Goal: Task Accomplishment & Management: Manage account settings

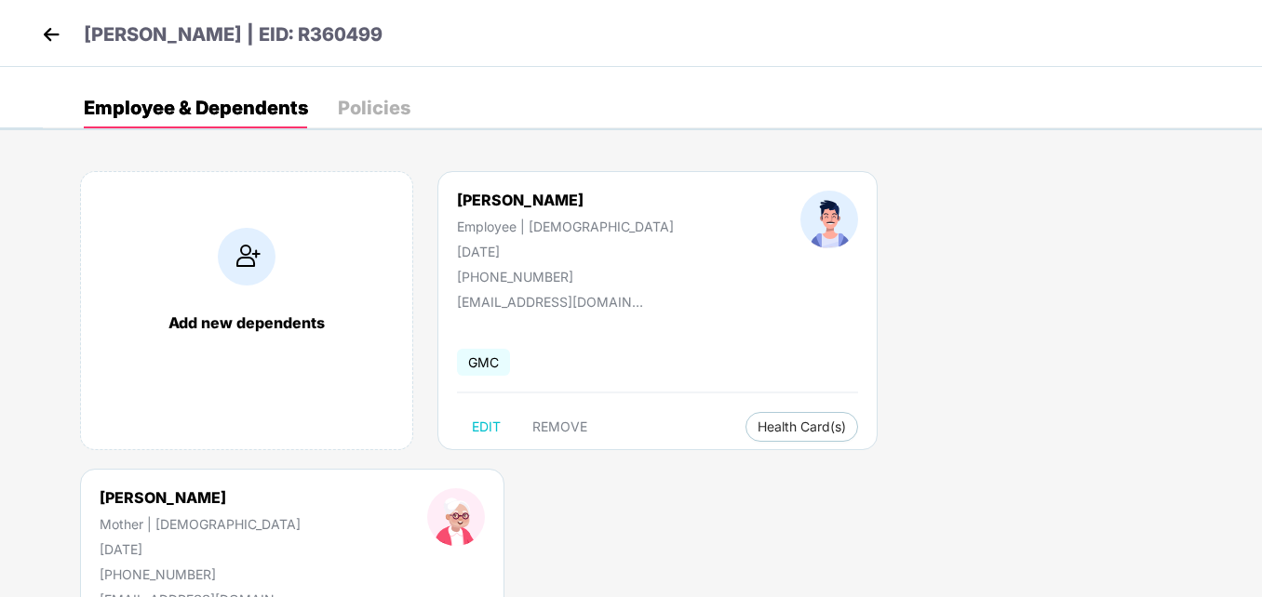
click at [53, 36] on img at bounding box center [51, 34] width 28 height 28
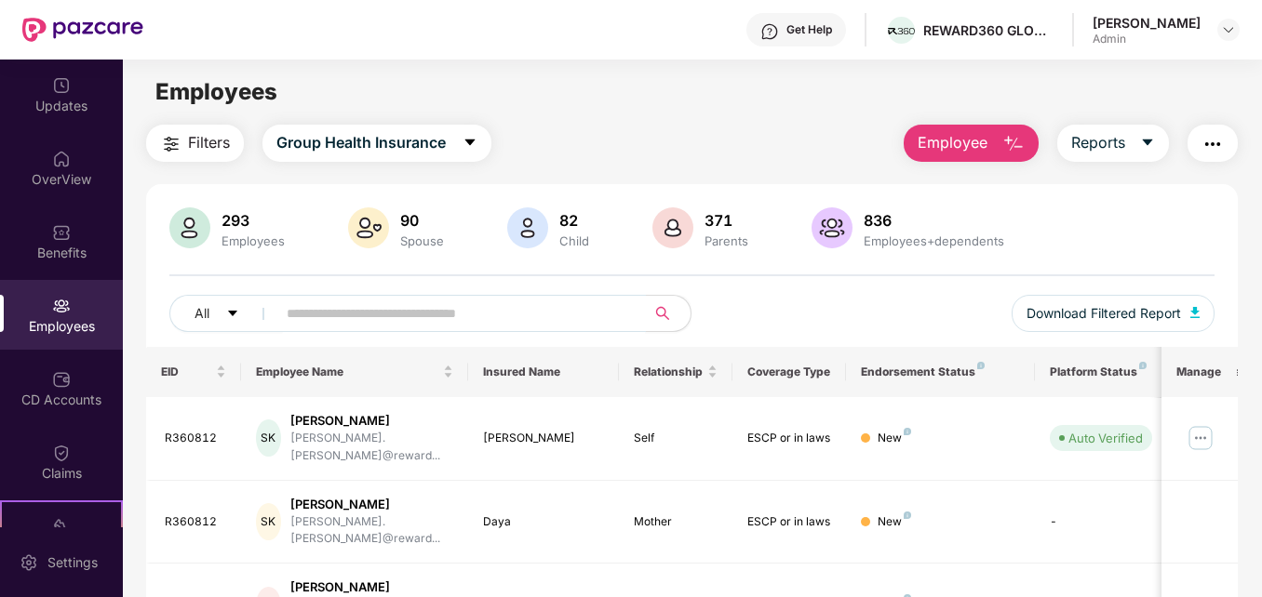
click at [313, 311] on input "text" at bounding box center [453, 314] width 333 height 28
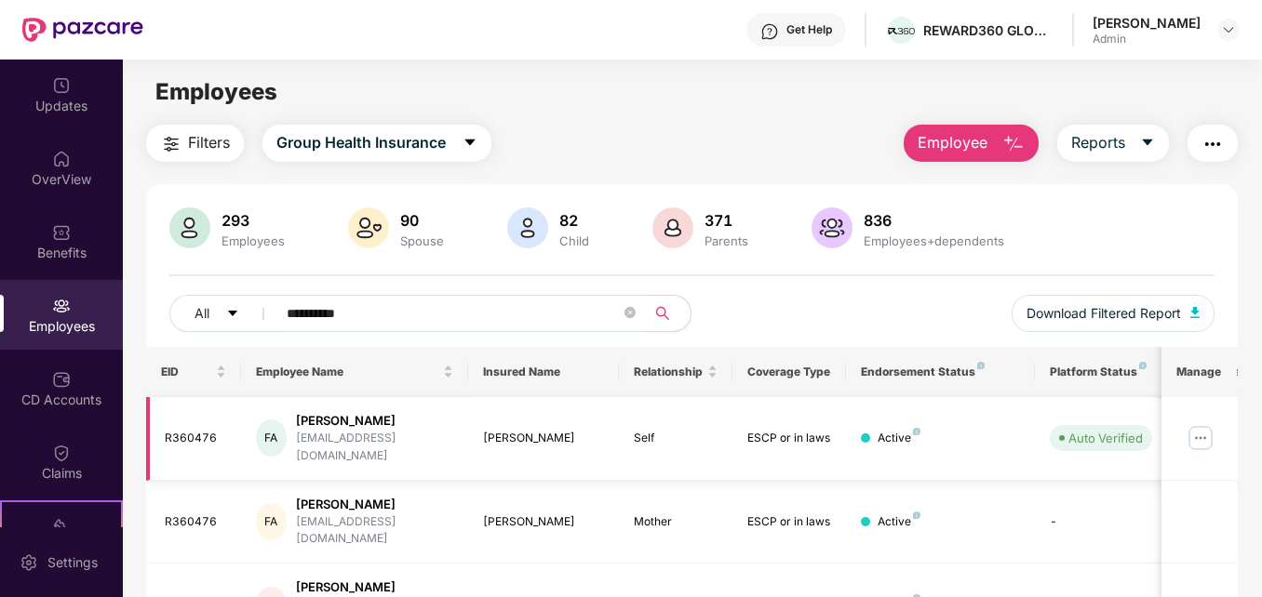
type input "**********"
click at [1208, 434] on img at bounding box center [1200, 438] width 30 height 30
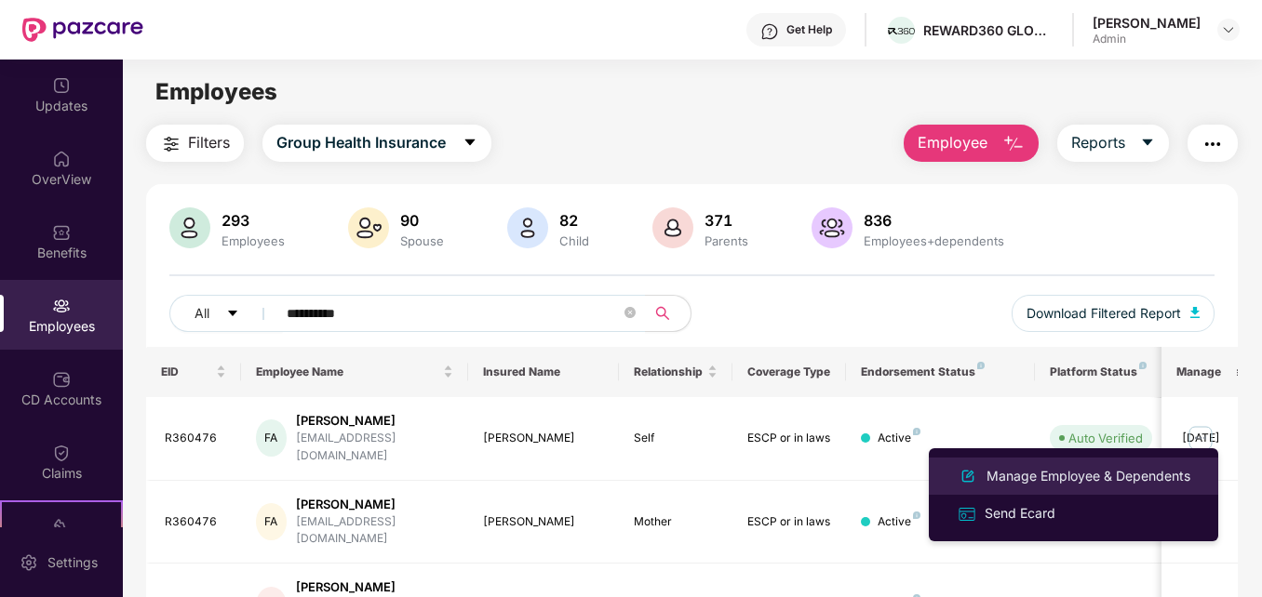
click at [1096, 472] on div "Manage Employee & Dependents" at bounding box center [1088, 476] width 211 height 20
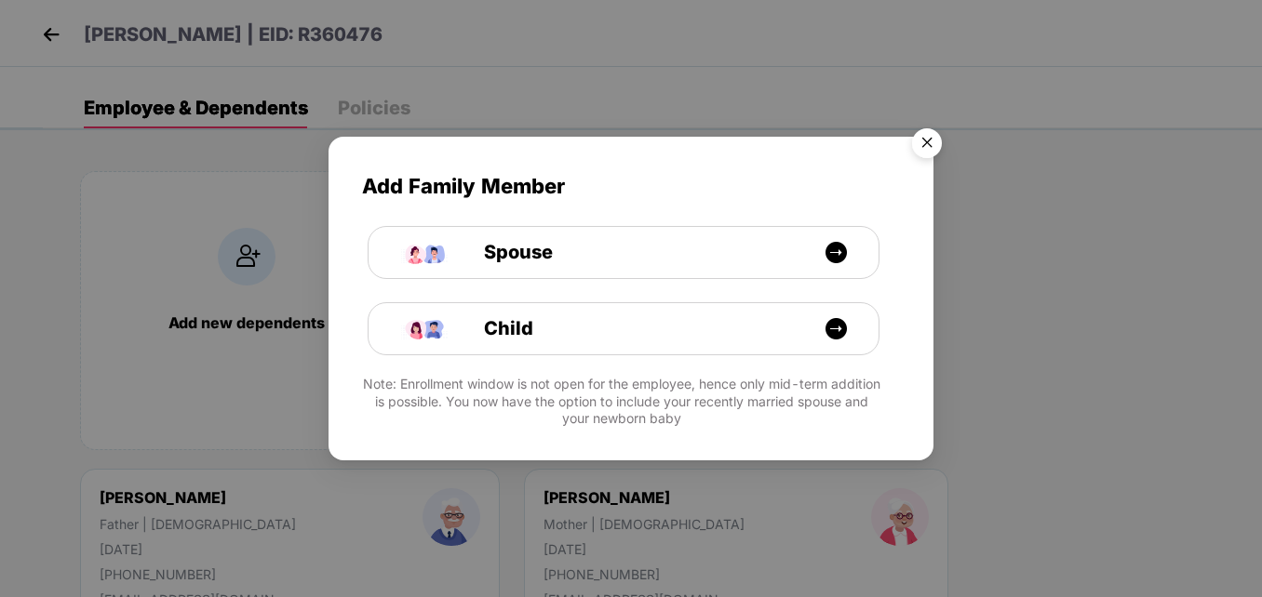
click at [932, 140] on img "Close" at bounding box center [927, 146] width 52 height 52
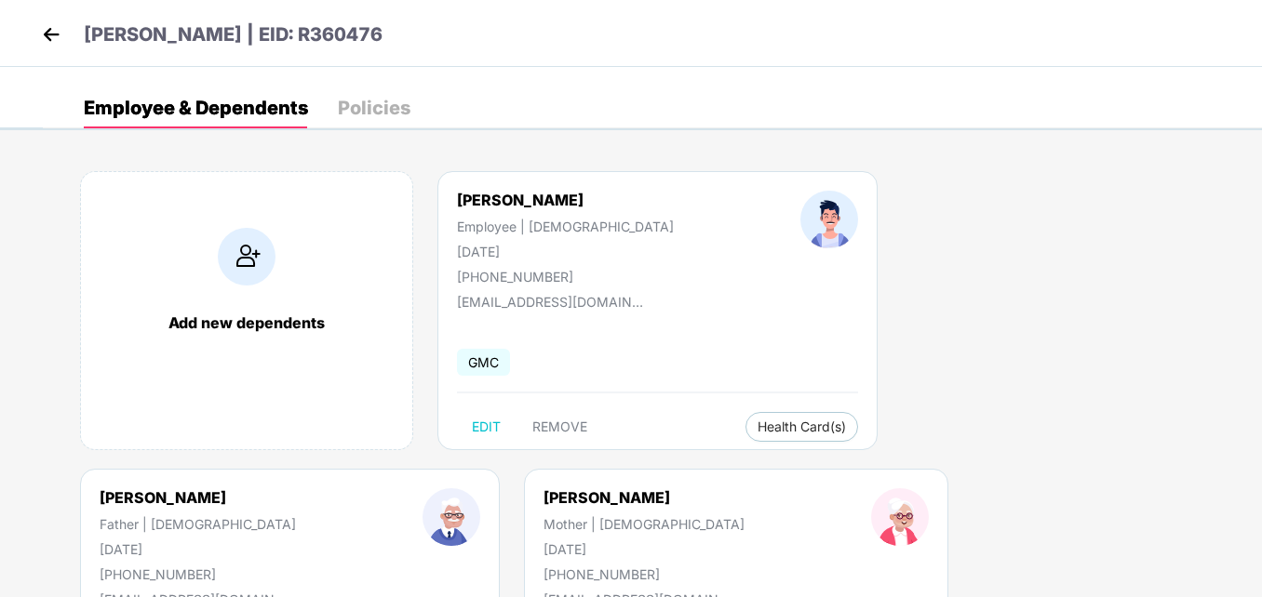
drag, startPoint x: 1261, startPoint y: 388, endPoint x: 1266, endPoint y: 439, distance: 51.5
click at [1261, 439] on html "[PERSON_NAME] | EID: R360476 Employee & Dependents Policies Add new dependents …" at bounding box center [631, 298] width 1262 height 597
drag, startPoint x: 1266, startPoint y: 439, endPoint x: 1173, endPoint y: 221, distance: 236.8
click at [1173, 221] on div "Add new dependents [PERSON_NAME] Employee | [DEMOGRAPHIC_DATA] [DATE] [PHONE_NU…" at bounding box center [652, 468] width 1219 height 651
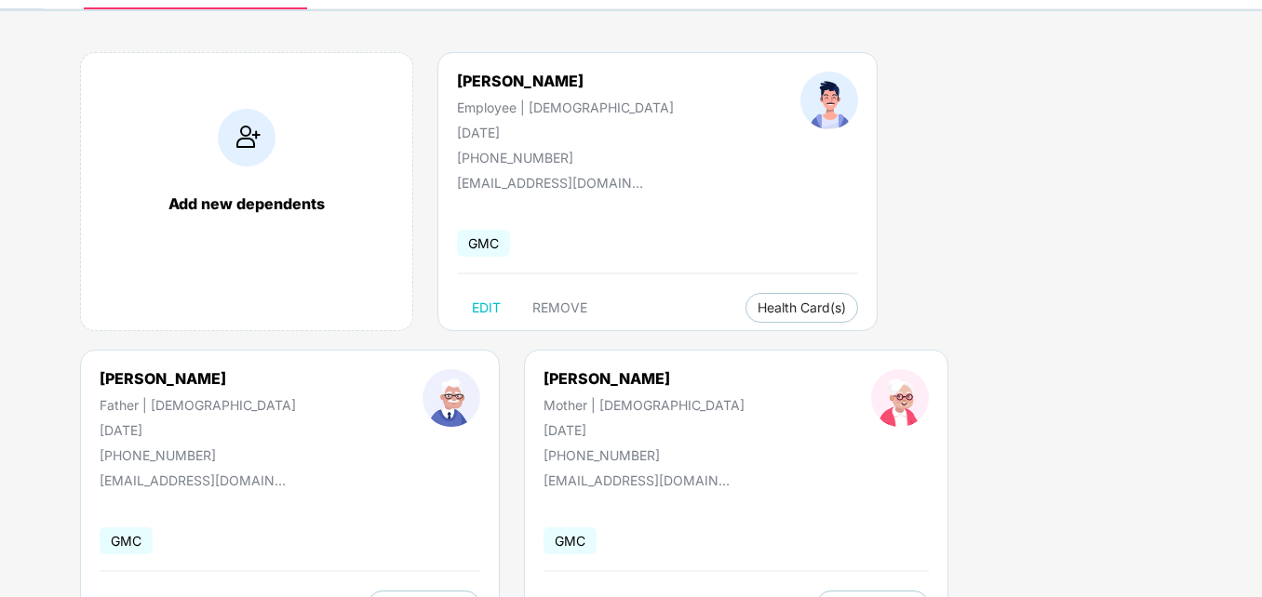
scroll to position [121, 0]
